Goal: Browse casually: Explore the website without a specific task or goal

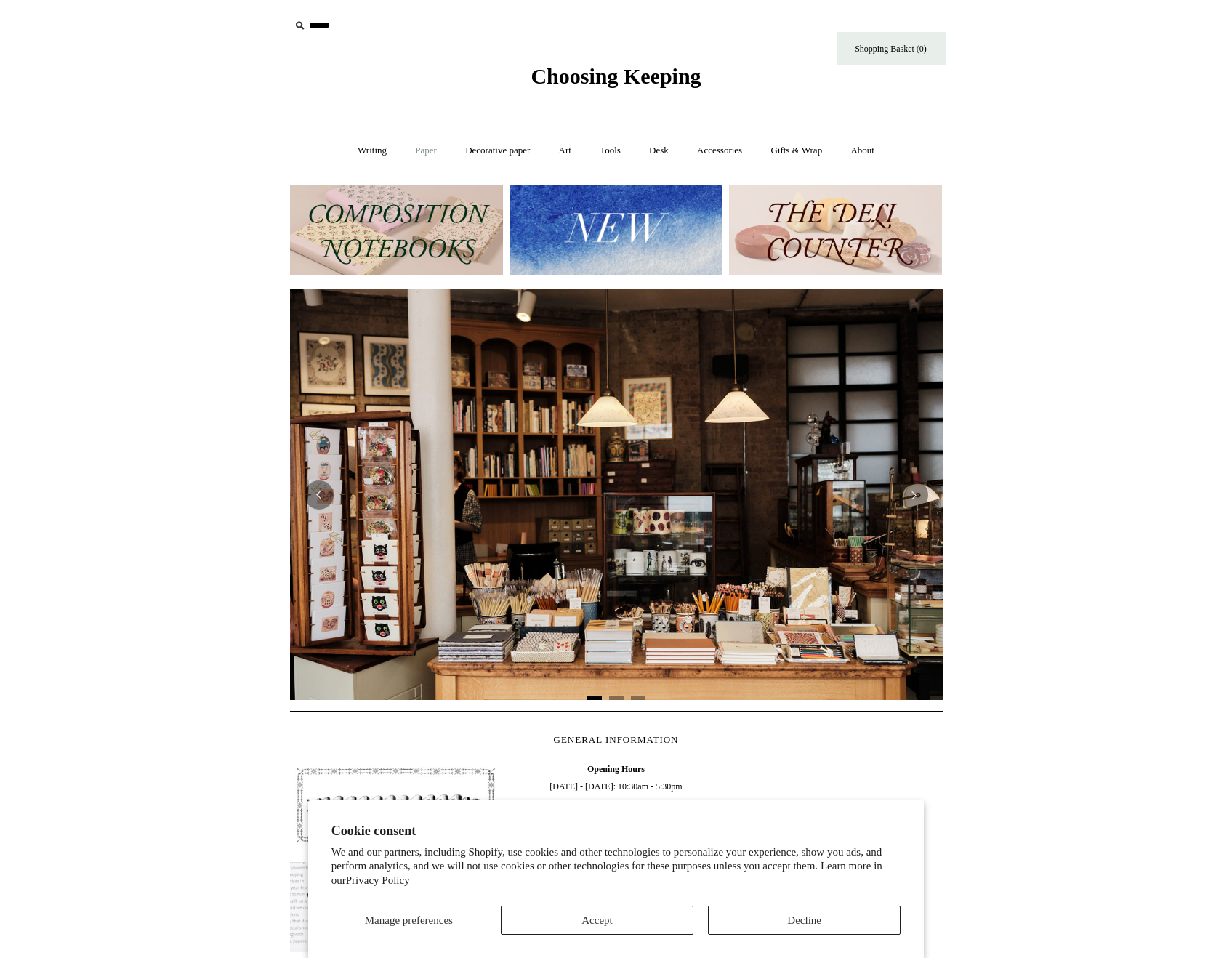
click at [427, 153] on link "Paper +" at bounding box center [426, 150] width 48 height 39
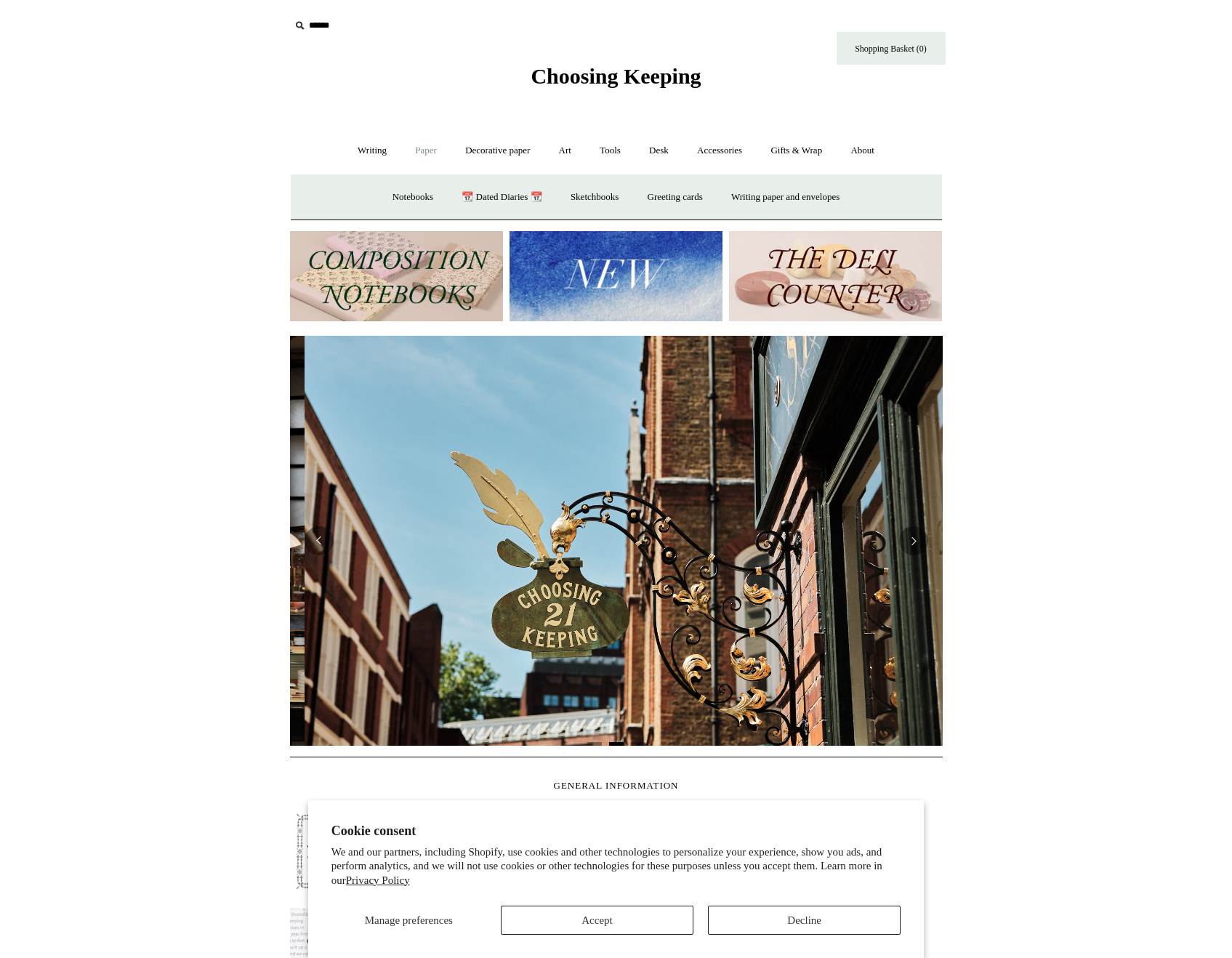
scroll to position [0, 653]
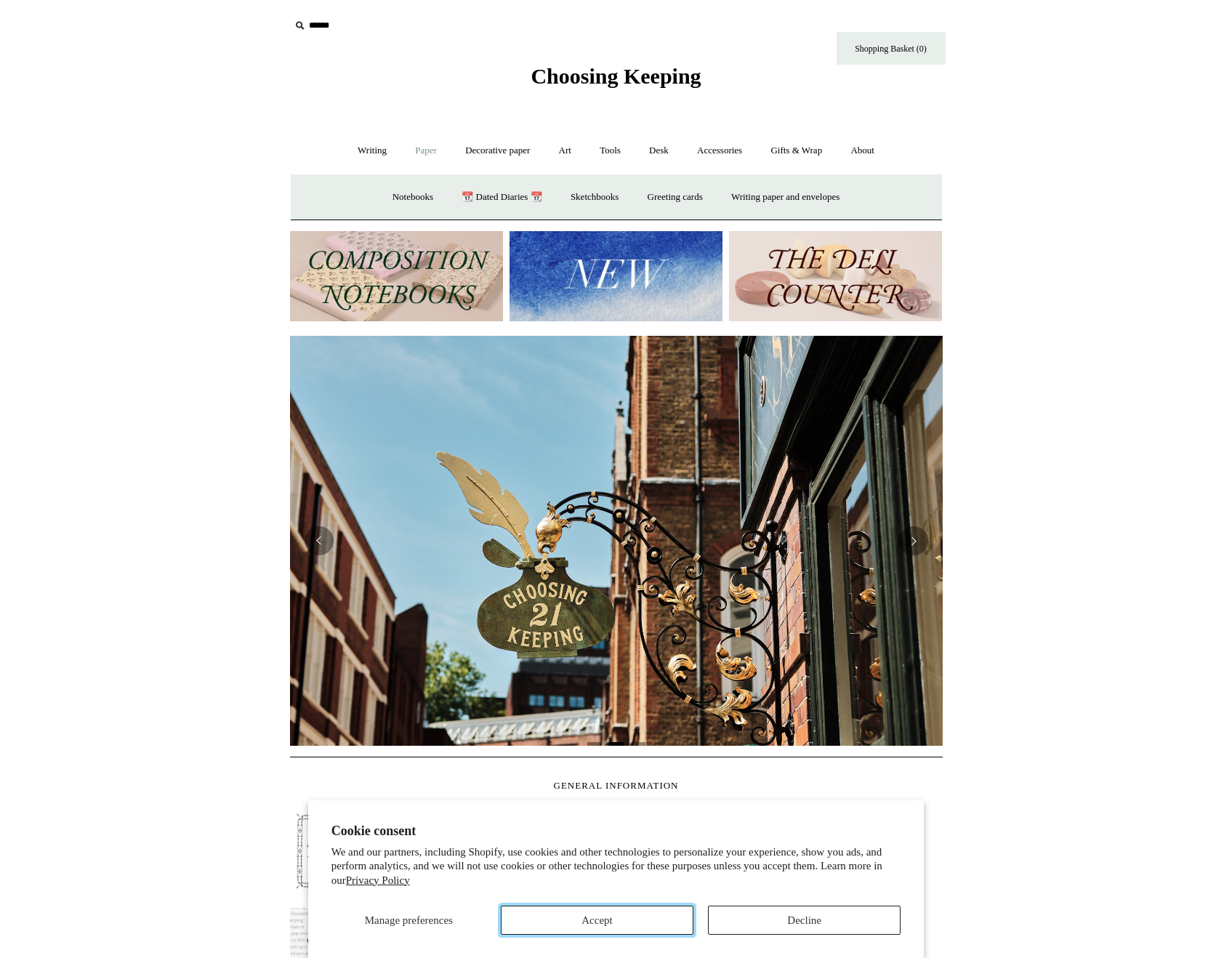
click at [622, 925] on button "Accept" at bounding box center [597, 920] width 193 height 29
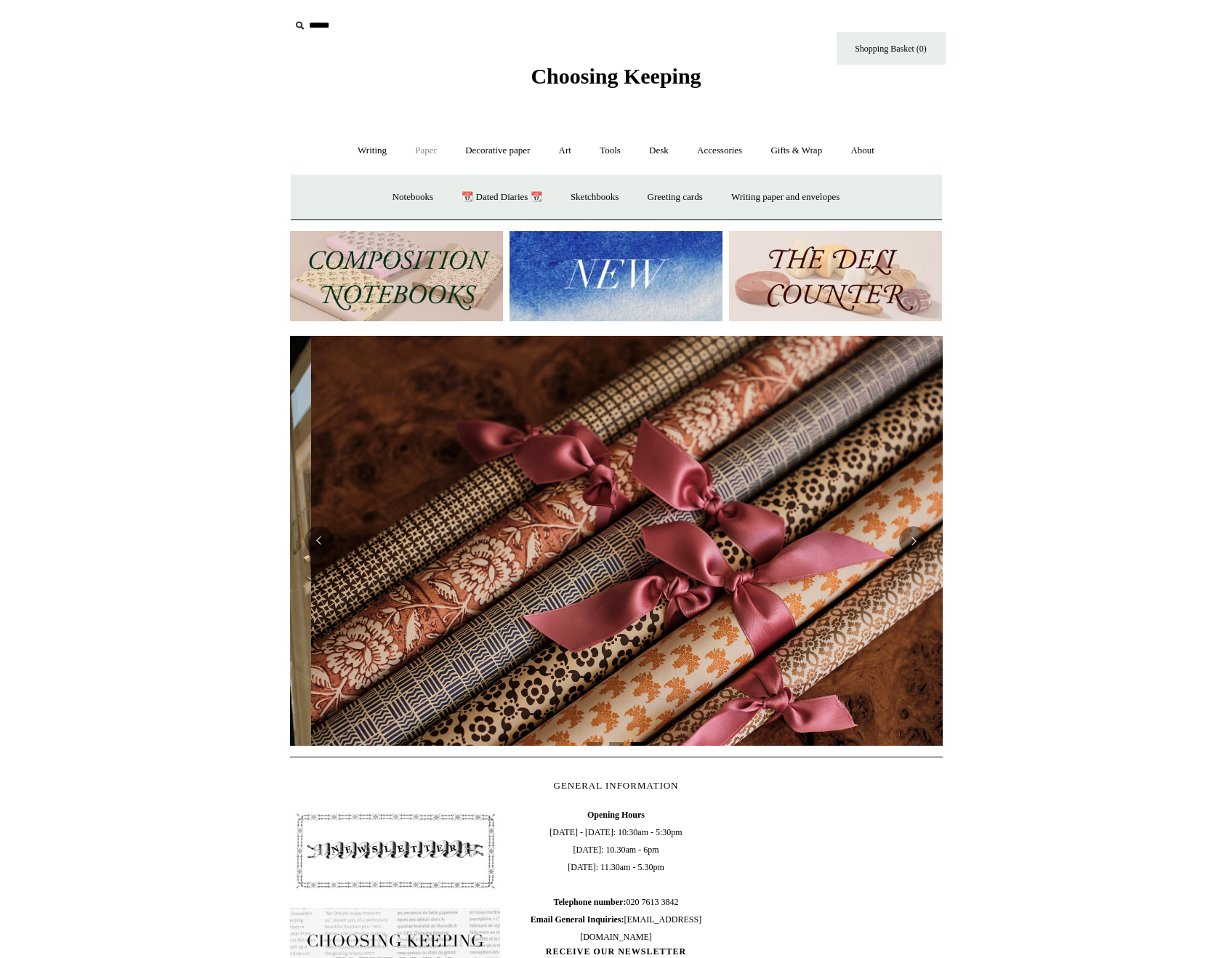
scroll to position [0, 1305]
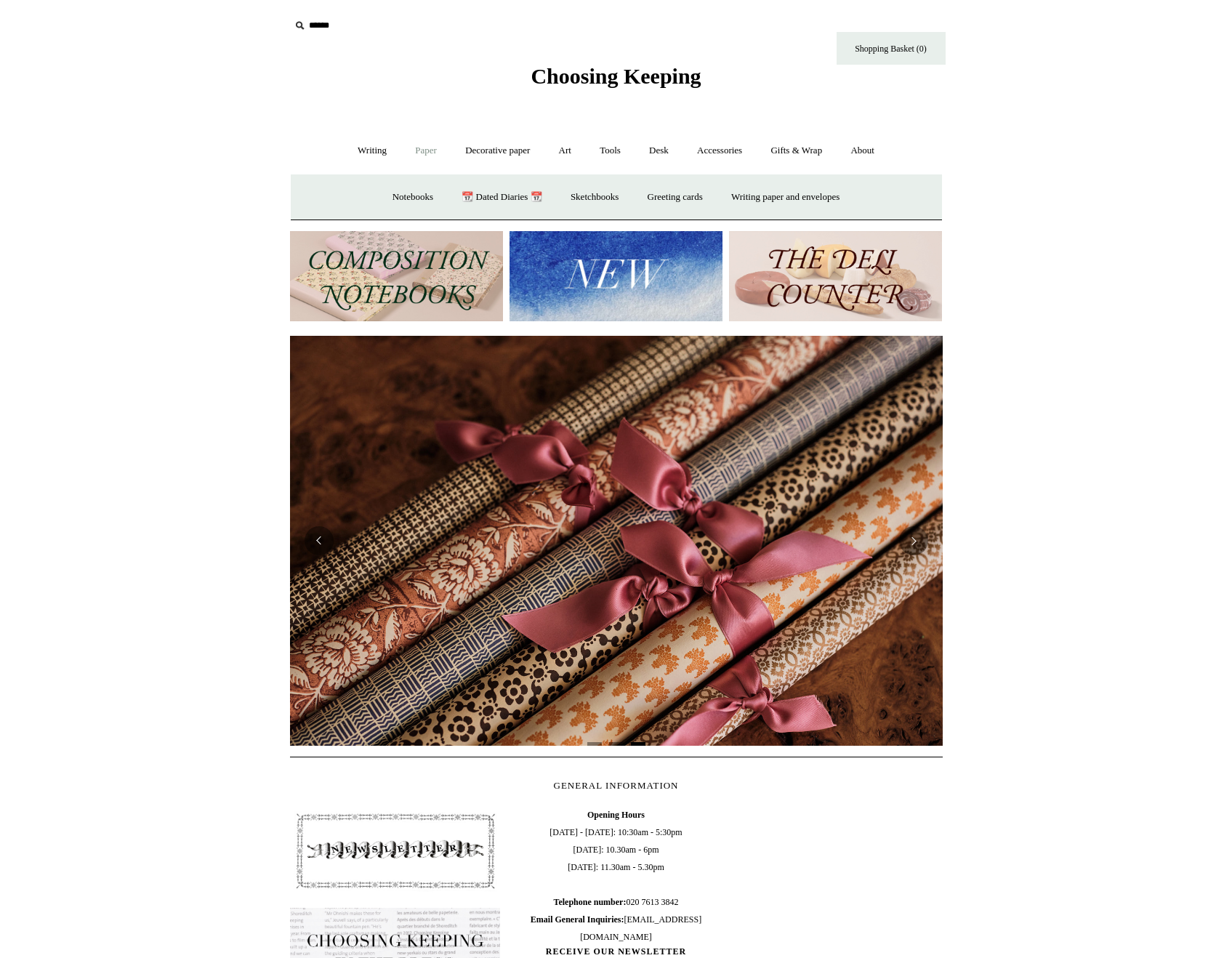
click at [411, 147] on link "Paper -" at bounding box center [426, 150] width 48 height 39
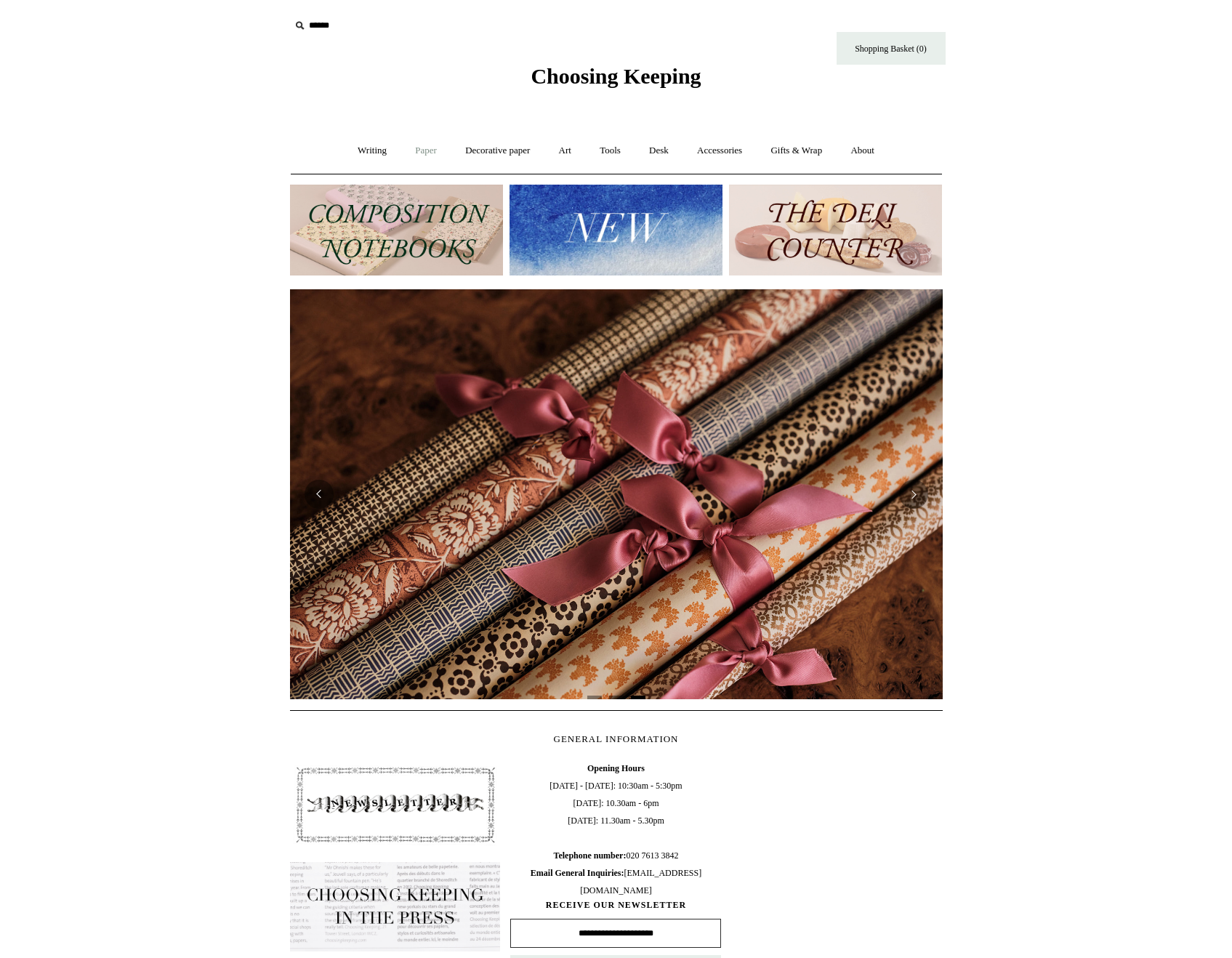
click at [411, 147] on link "Paper +" at bounding box center [426, 150] width 48 height 39
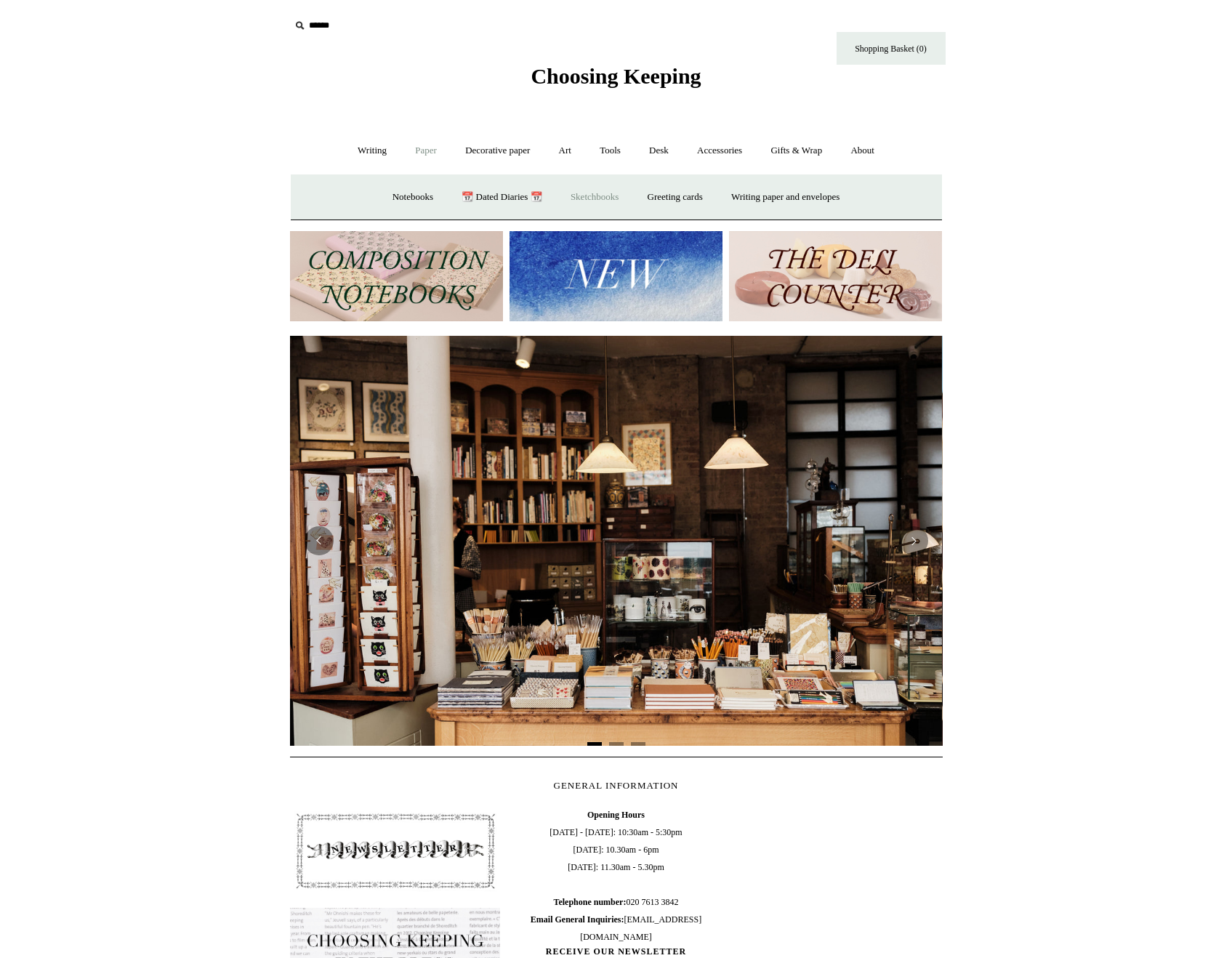
scroll to position [0, 0]
click at [801, 197] on link "Writing paper and envelopes +" at bounding box center [785, 197] width 135 height 39
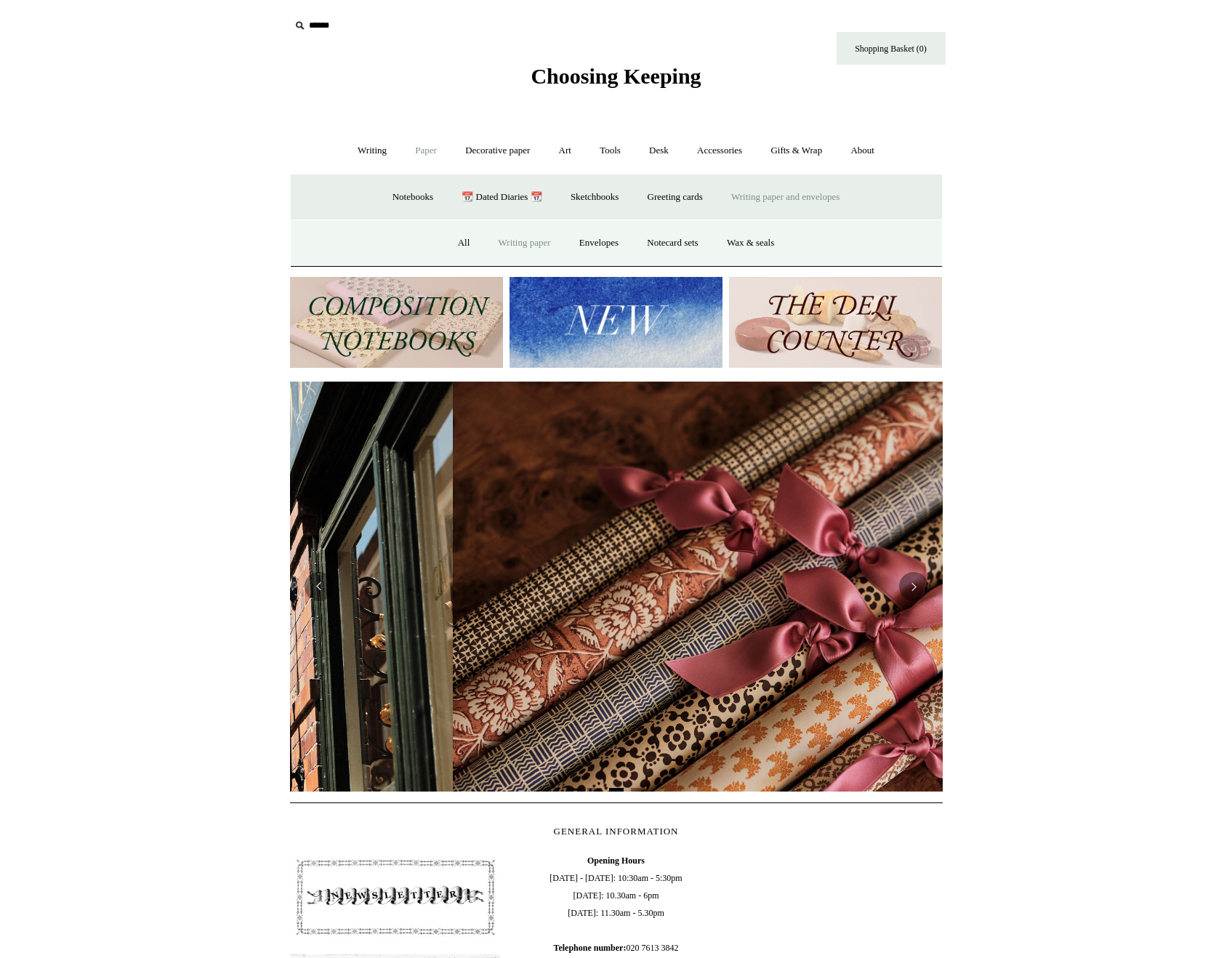
scroll to position [0, 1305]
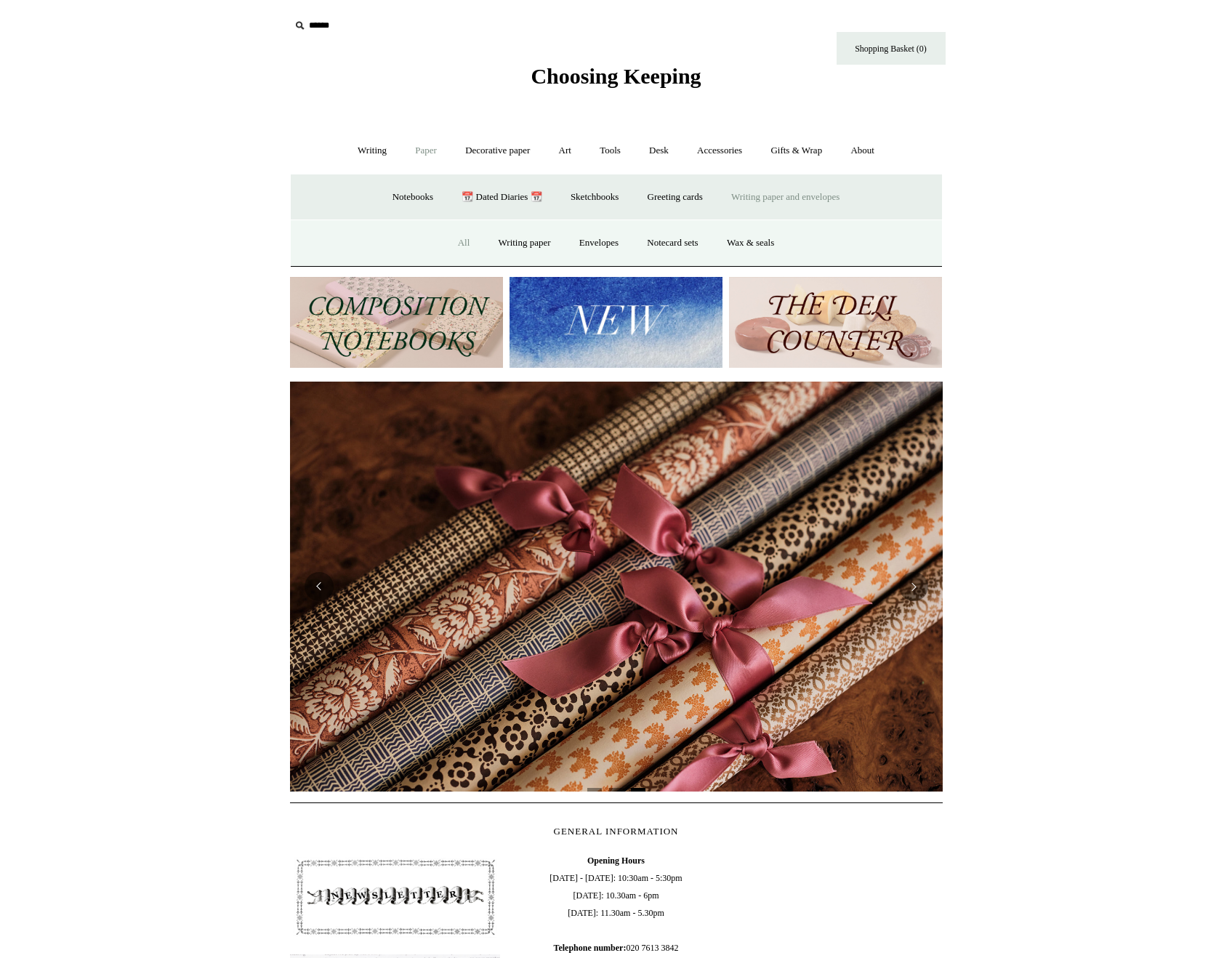
click at [450, 242] on link "All" at bounding box center [464, 242] width 39 height 39
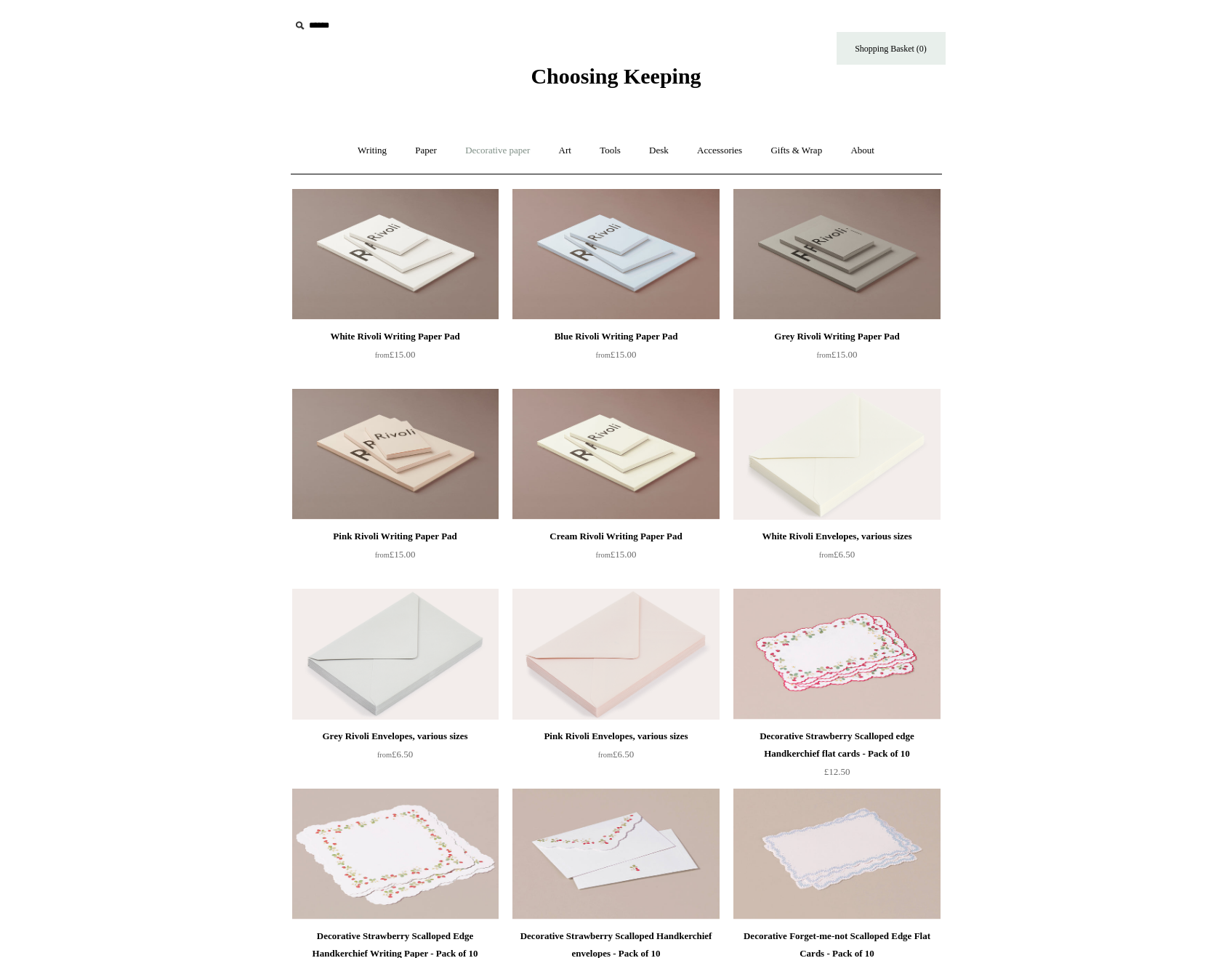
click at [476, 147] on link "Decorative paper +" at bounding box center [497, 150] width 91 height 39
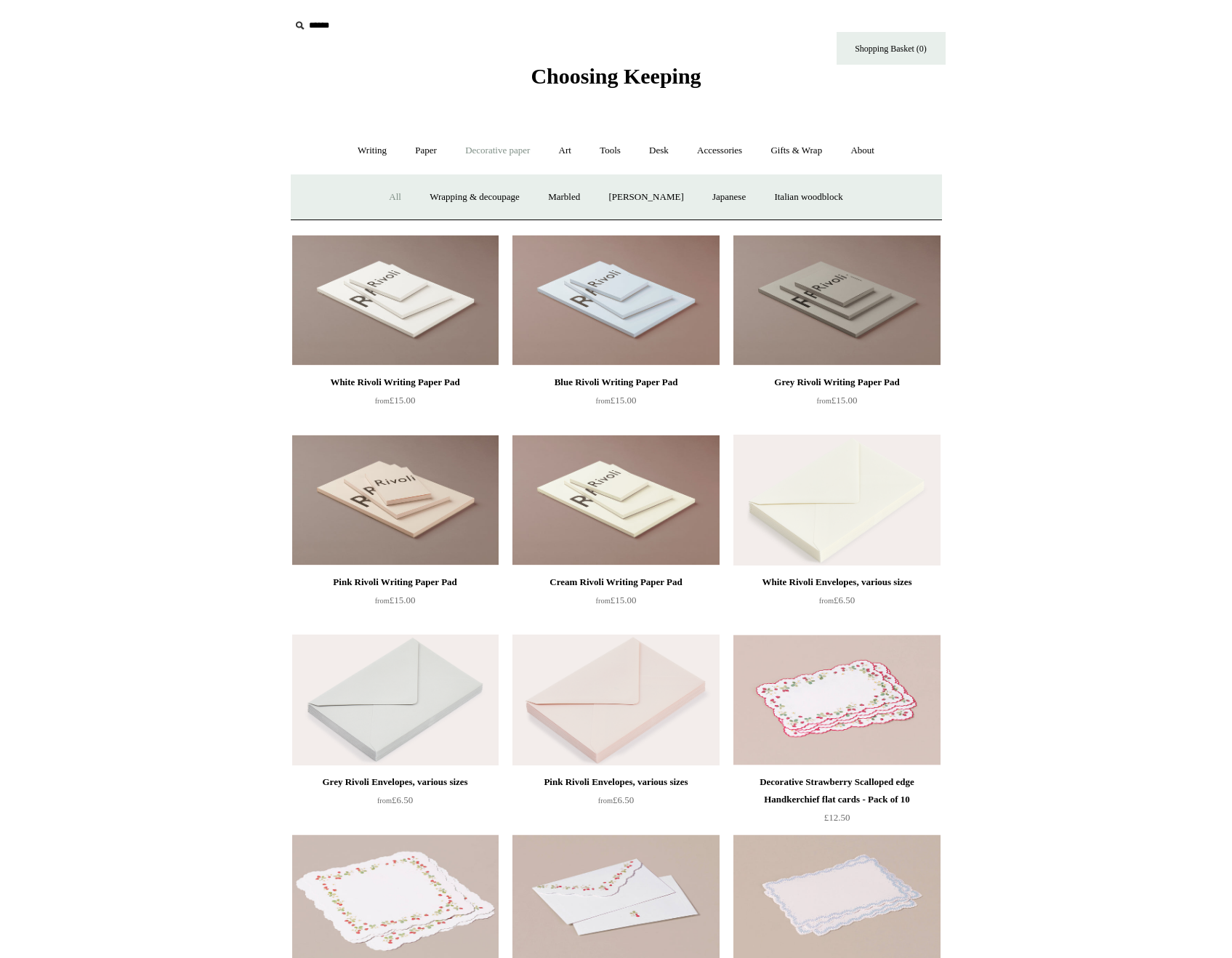
click at [390, 194] on link "All" at bounding box center [394, 197] width 39 height 39
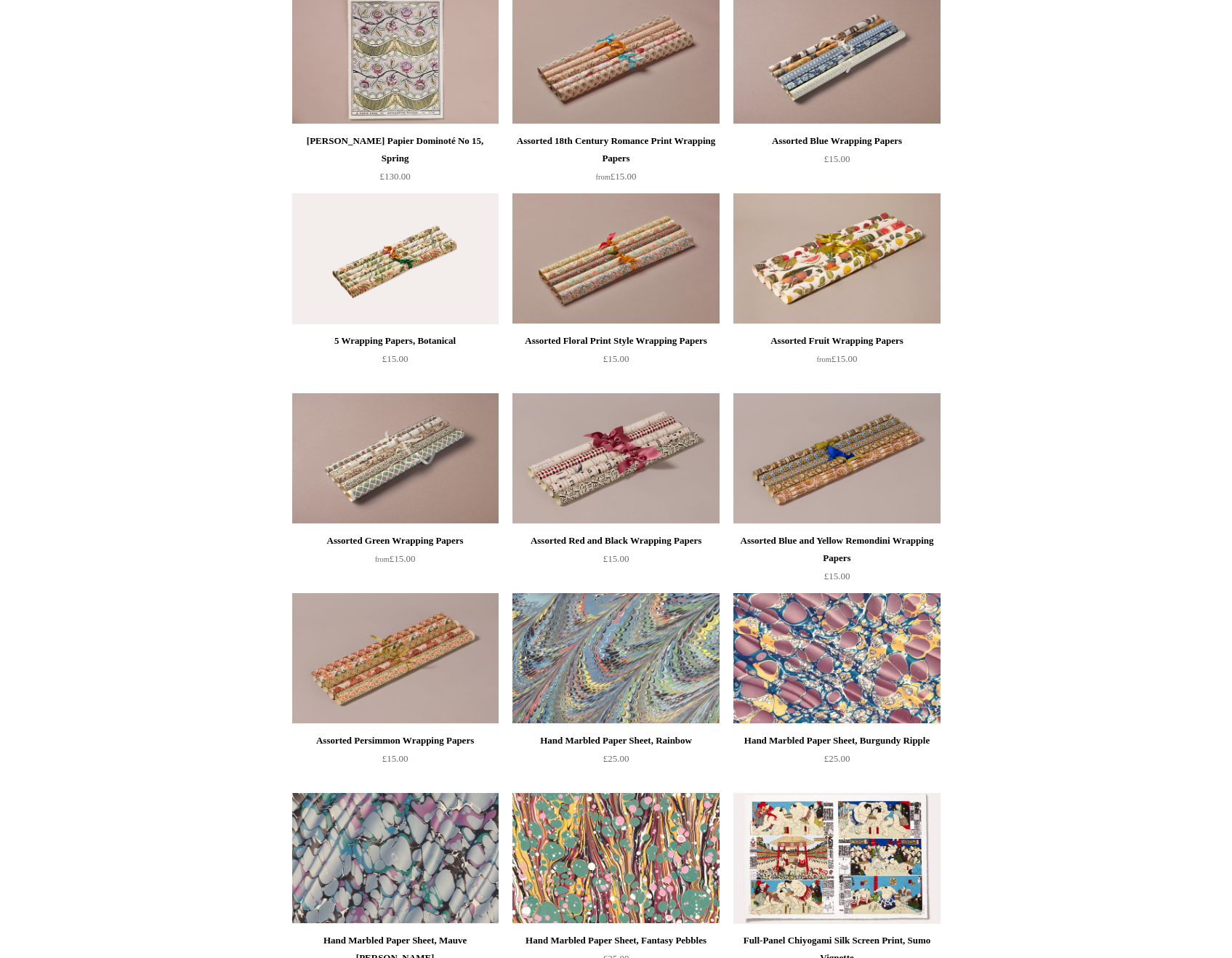
scroll to position [1994, 0]
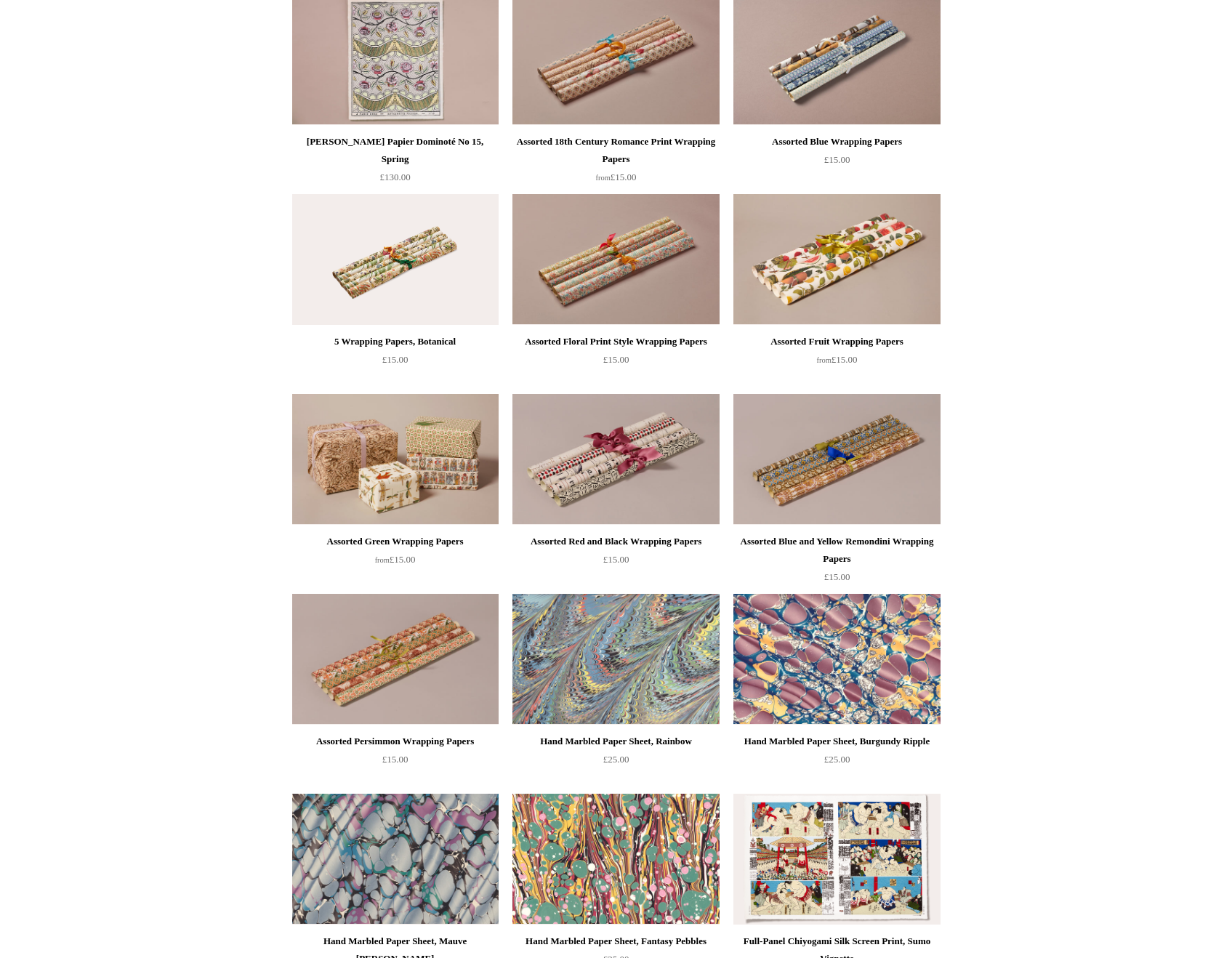
click at [400, 457] on img at bounding box center [395, 459] width 206 height 131
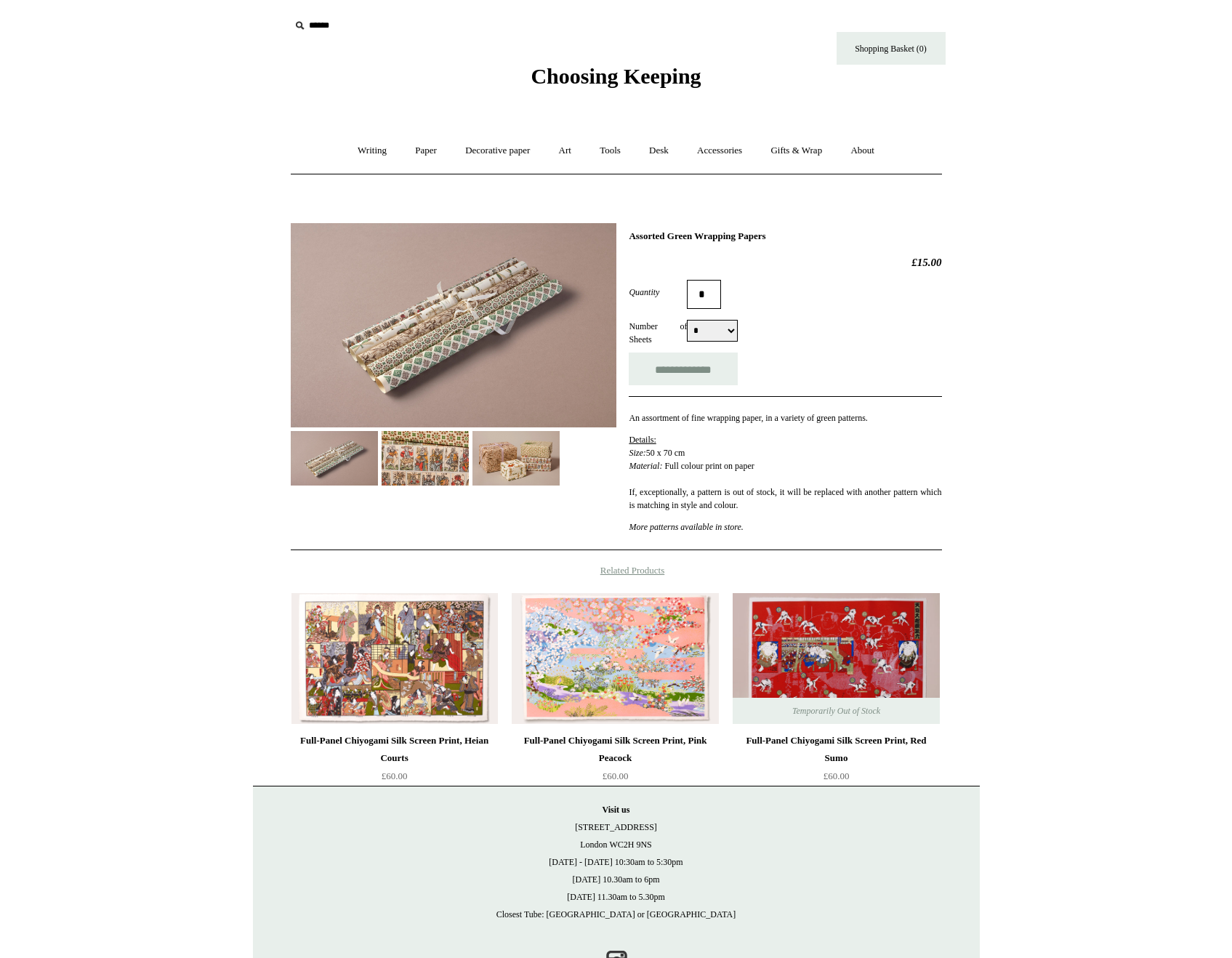
click at [508, 456] on img at bounding box center [516, 458] width 87 height 54
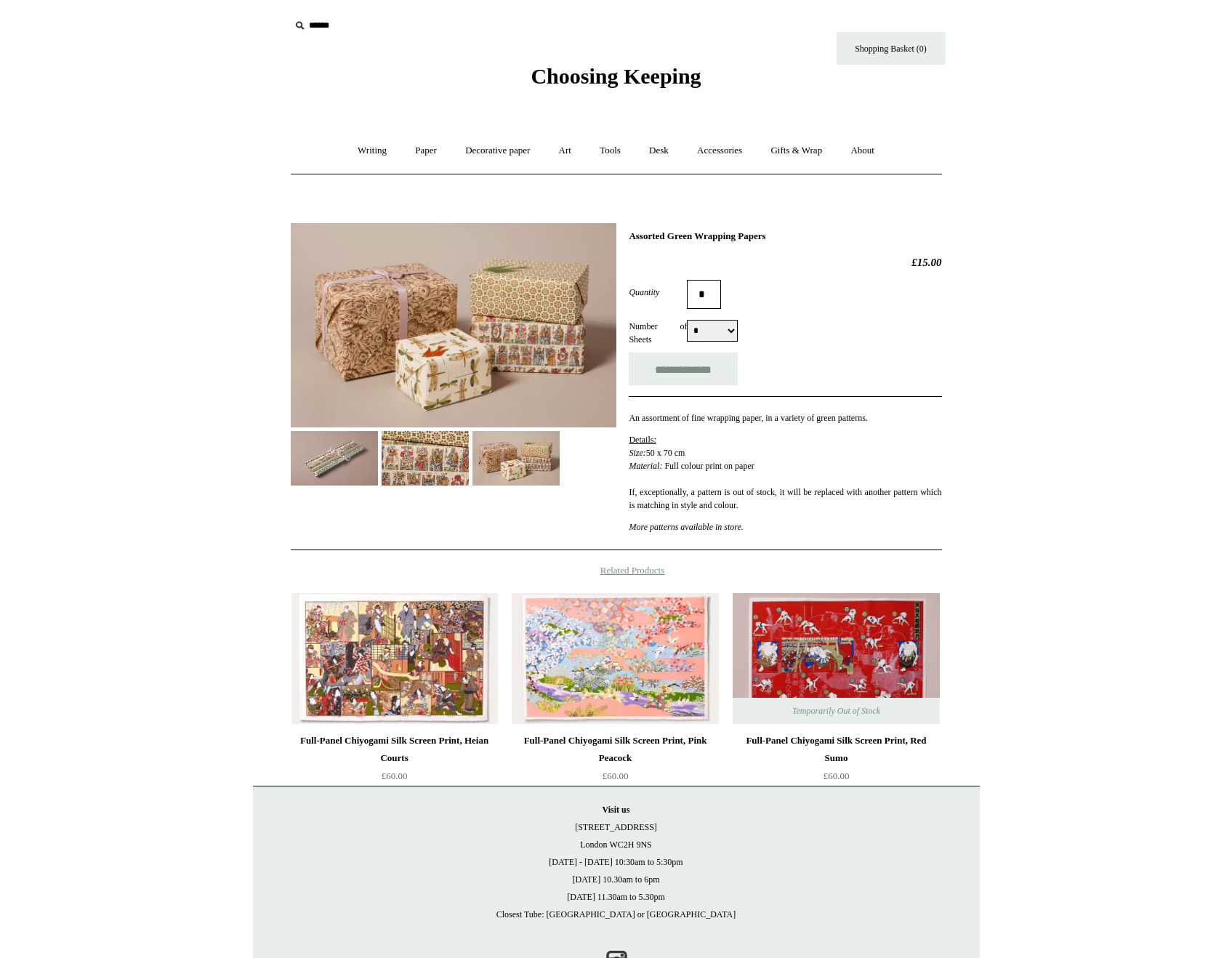
click at [336, 468] on img at bounding box center [334, 458] width 87 height 54
